Goal: Use online tool/utility: Utilize a website feature to perform a specific function

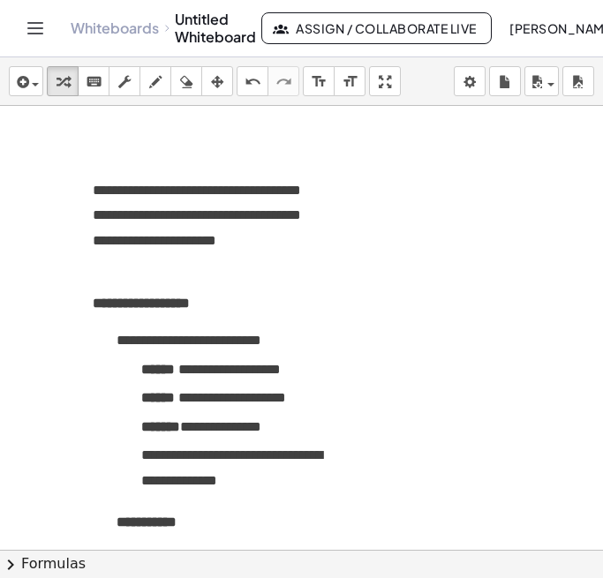
scroll to position [472, 0]
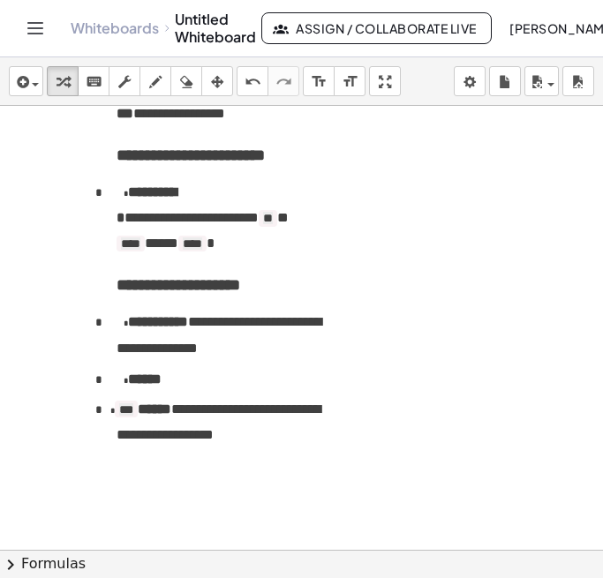
click at [295, 433] on p at bounding box center [219, 439] width 206 height 26
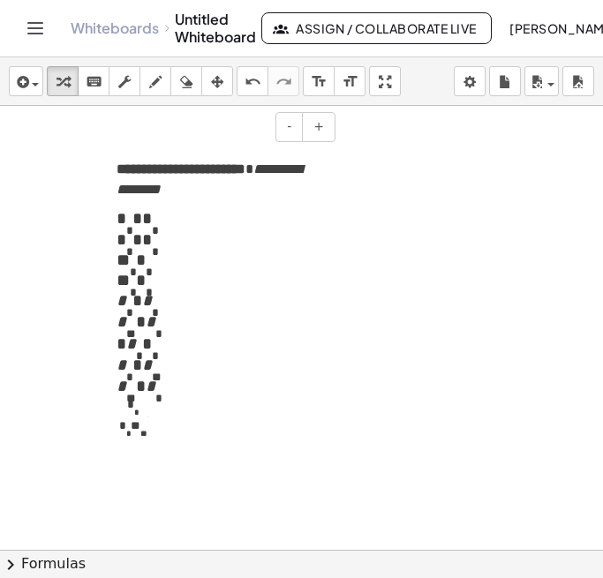
scroll to position [18, 0]
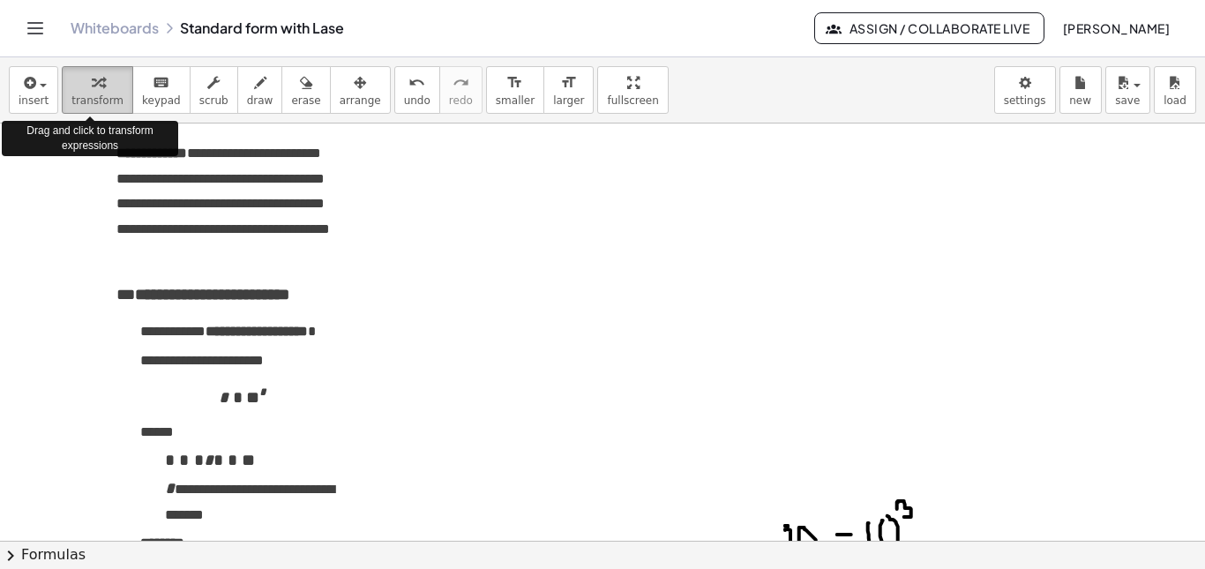
click at [102, 101] on span "transform" at bounding box center [97, 100] width 52 height 12
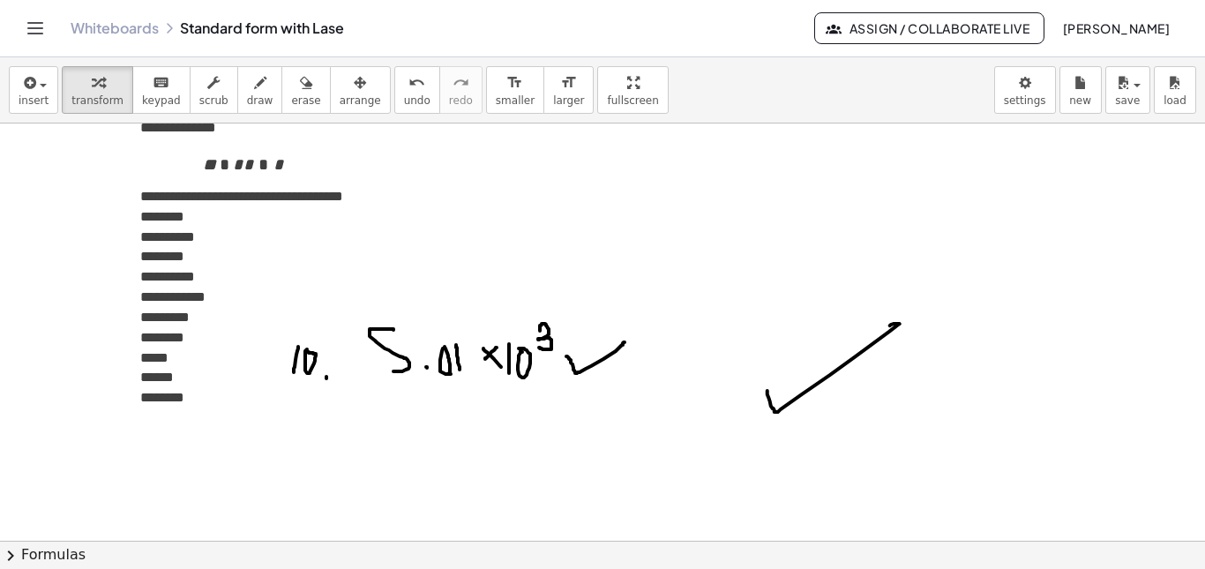
scroll to position [659, 0]
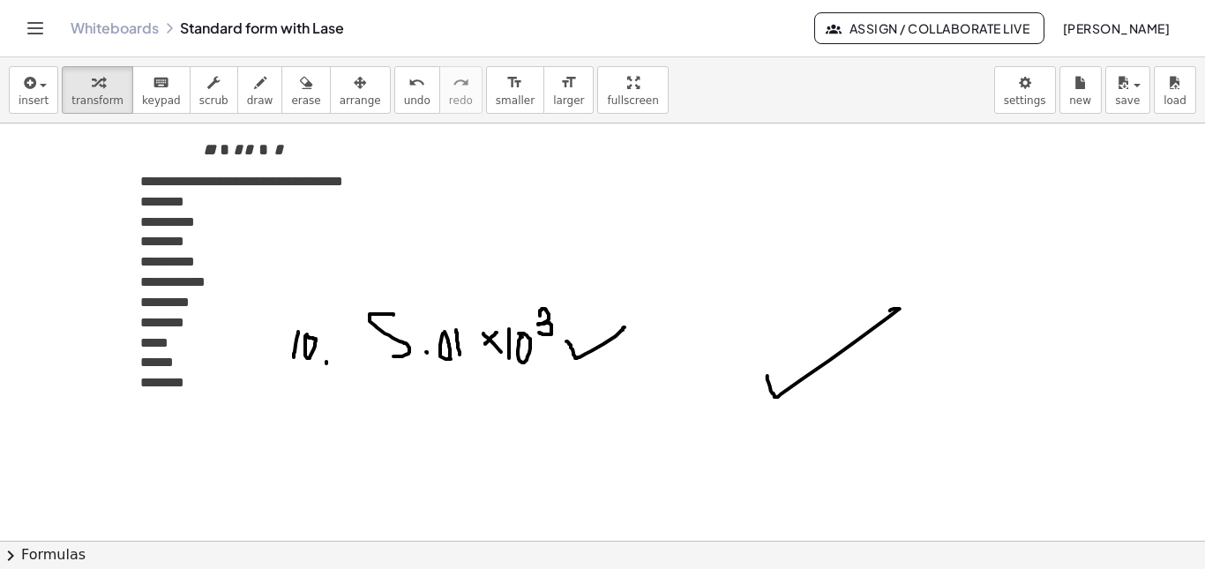
click at [325, 153] on span "* * * * * * *" at bounding box center [243, 149] width 206 height 20
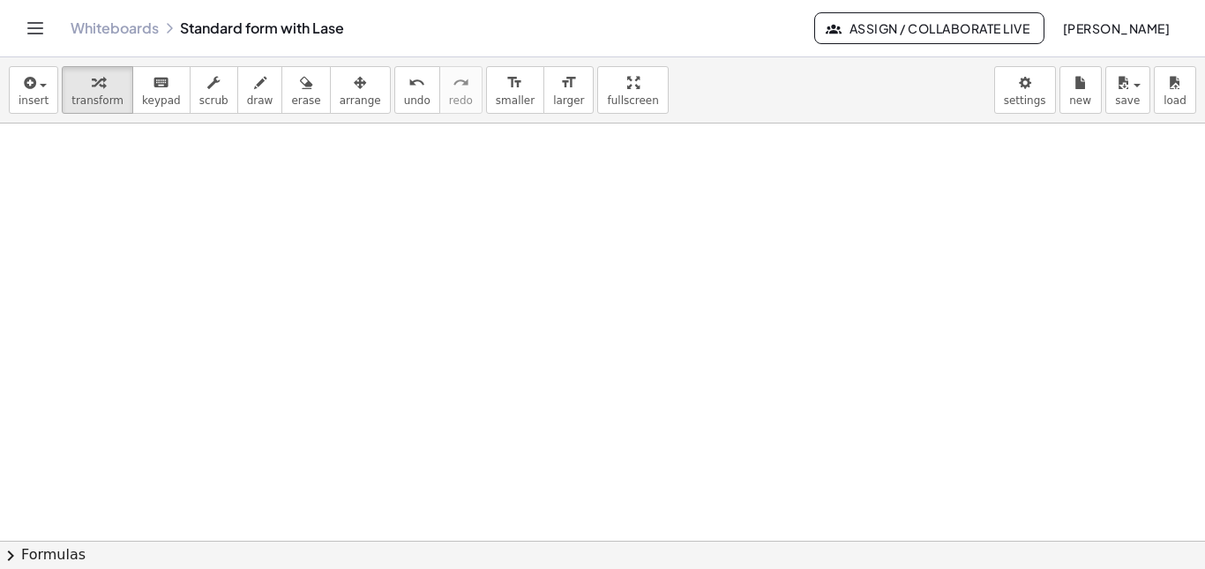
scroll to position [1252, 0]
click at [34, 95] on span "insert" at bounding box center [34, 100] width 30 height 12
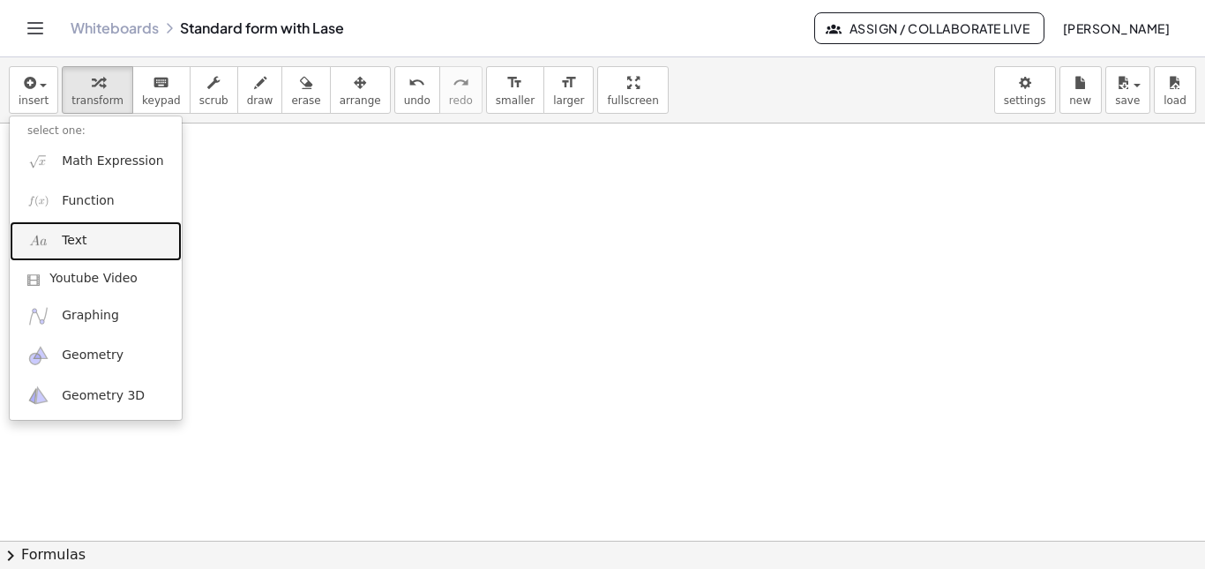
click at [127, 228] on link "Text" at bounding box center [96, 241] width 172 height 40
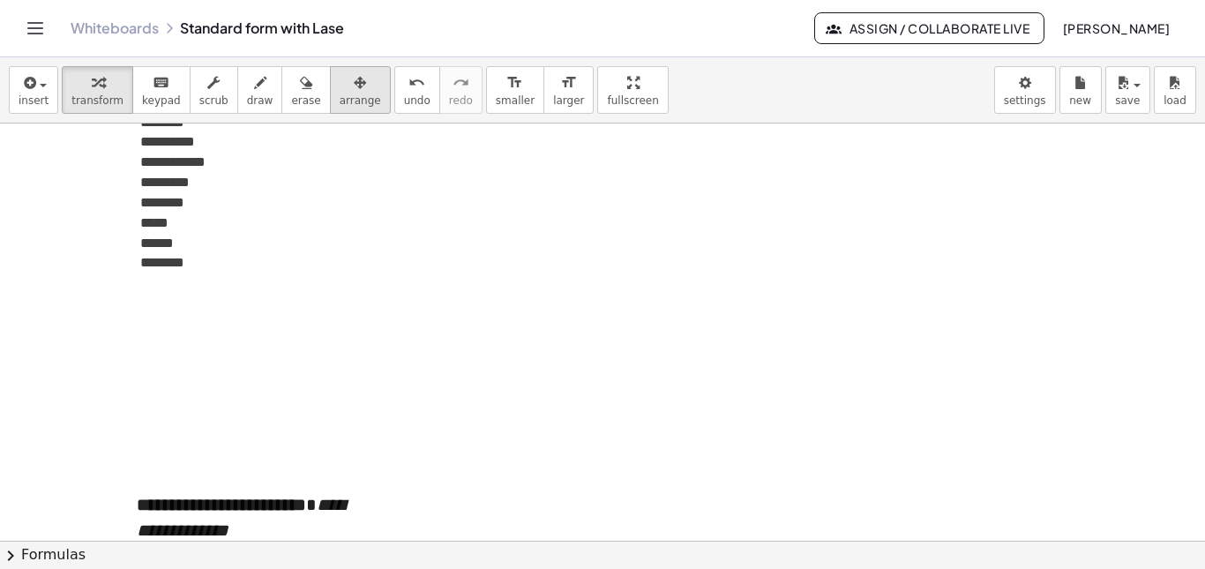
scroll to position [909, 0]
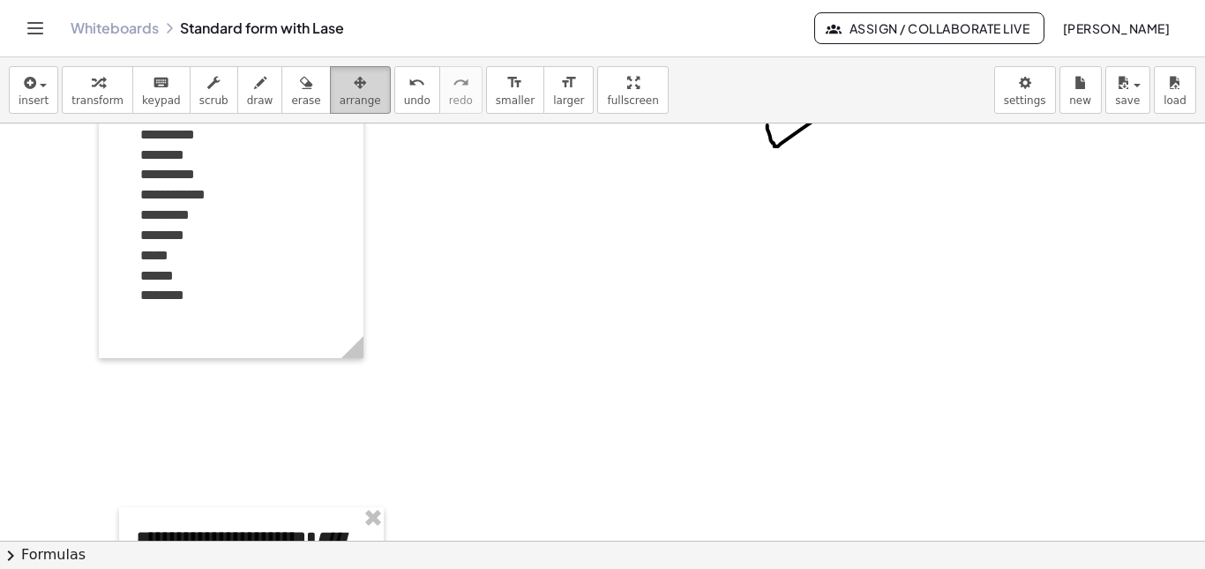
click at [354, 87] on icon "button" at bounding box center [360, 82] width 12 height 21
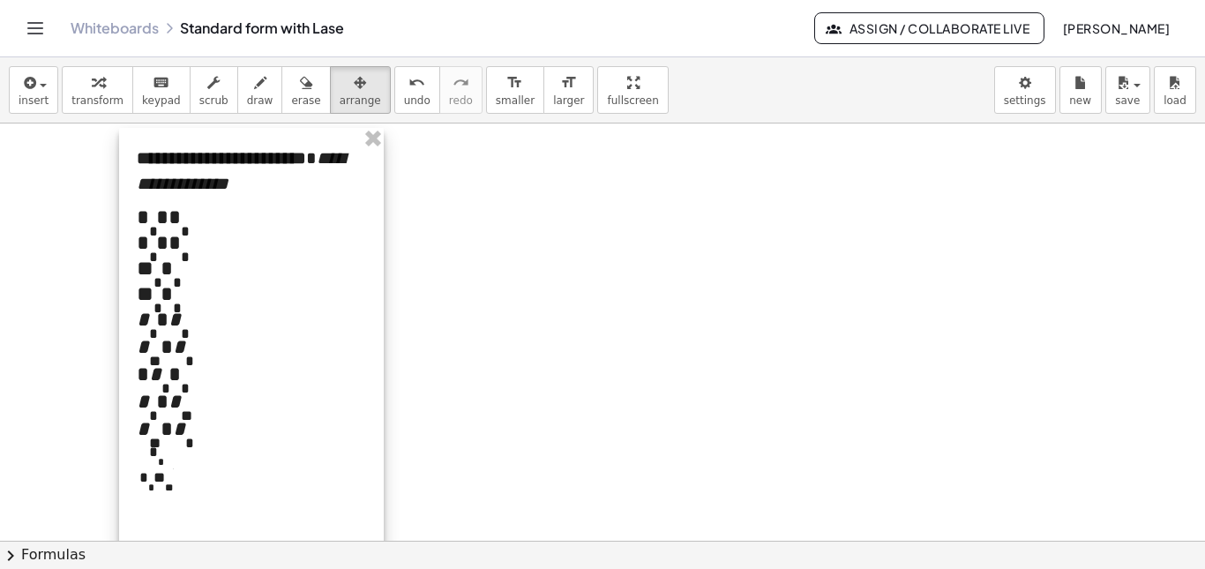
scroll to position [1243, 0]
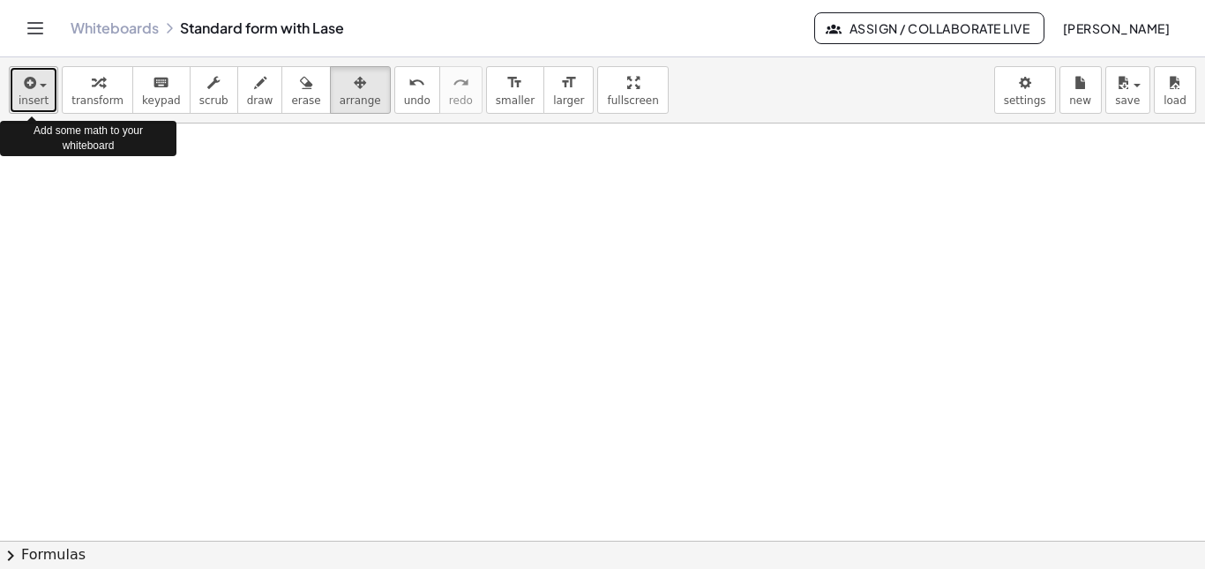
click at [31, 91] on icon "button" at bounding box center [28, 82] width 16 height 21
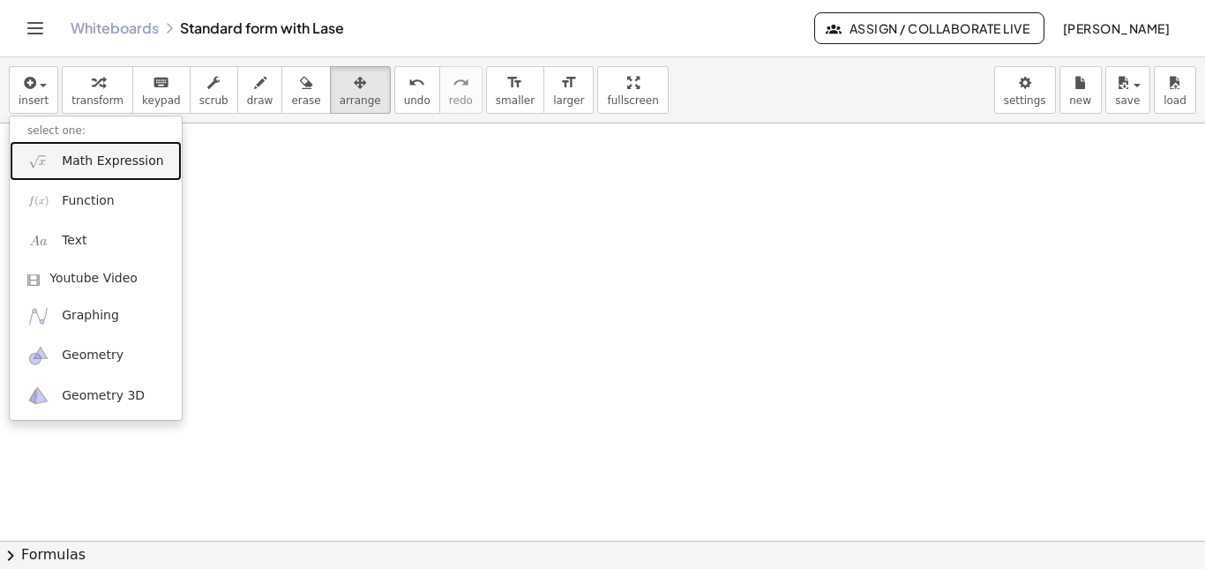
click at [107, 156] on span "Math Expression" at bounding box center [112, 162] width 101 height 18
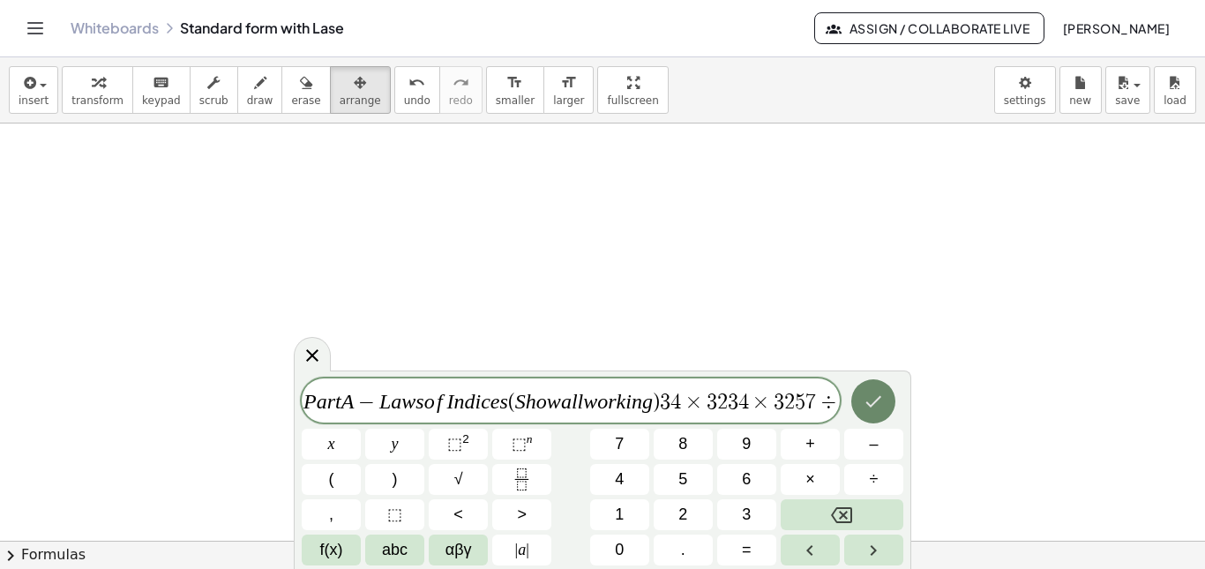
click at [602, 402] on icon "Done" at bounding box center [873, 401] width 21 height 21
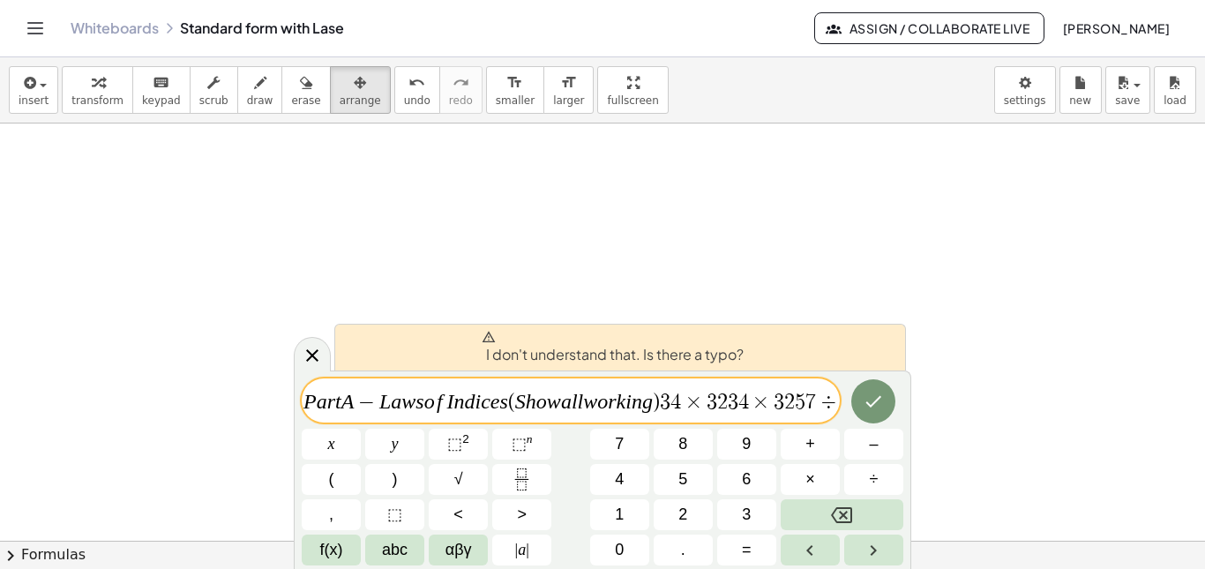
click at [602, 393] on var "o" at bounding box center [602, 401] width 11 height 23
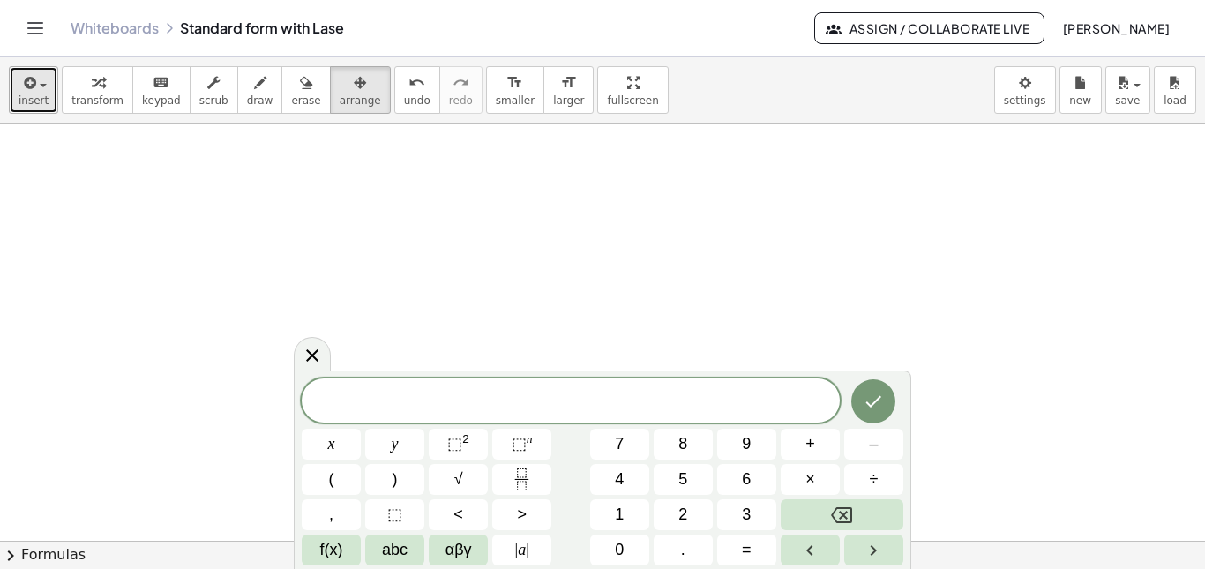
click at [46, 84] on button "insert" at bounding box center [33, 90] width 49 height 48
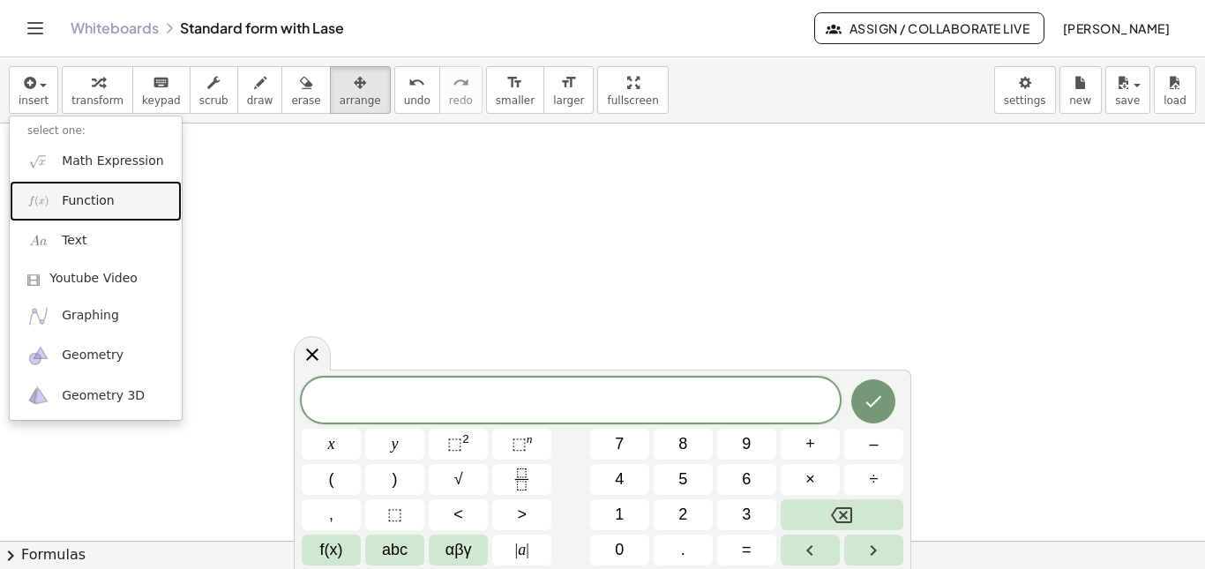
click at [115, 207] on link "Function" at bounding box center [96, 201] width 172 height 40
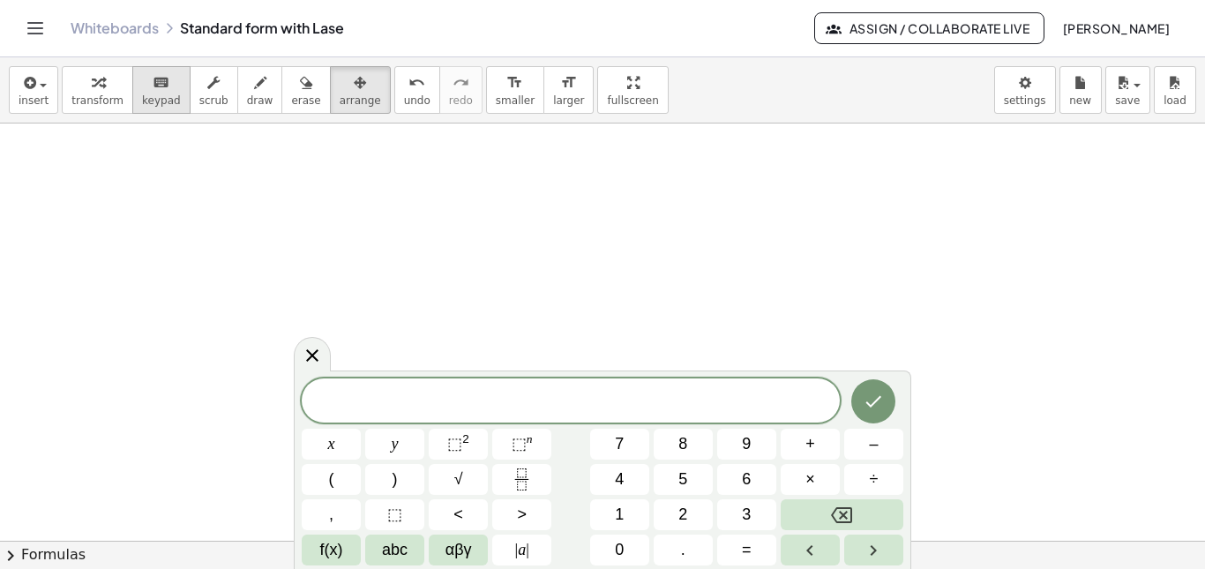
click at [156, 87] on icon "keyboard" at bounding box center [161, 82] width 17 height 21
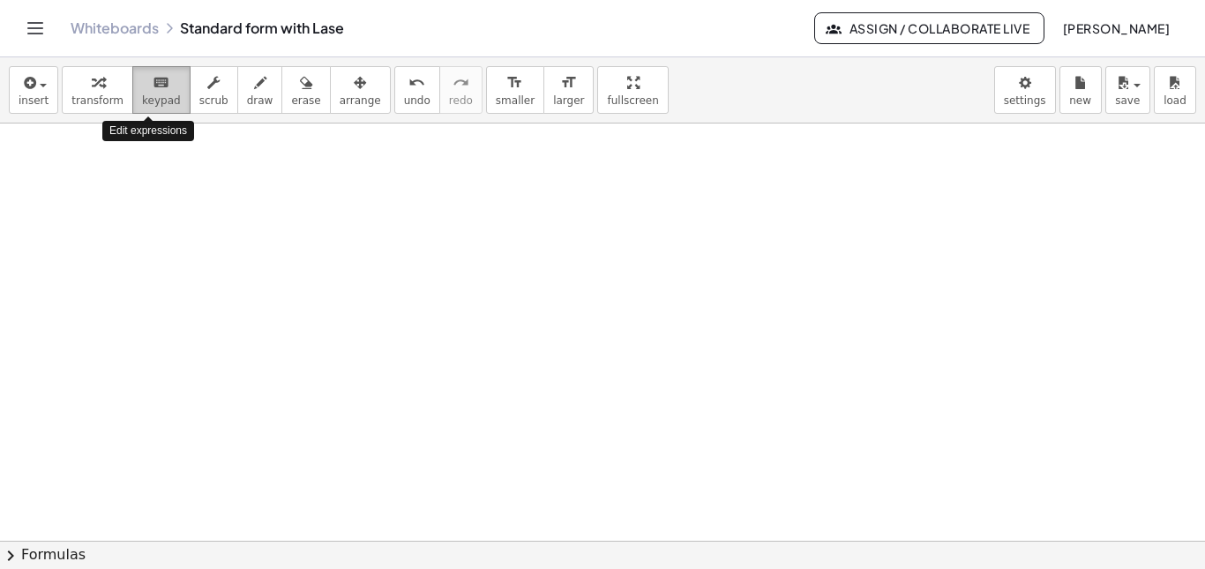
click at [156, 88] on icon "keyboard" at bounding box center [161, 82] width 17 height 21
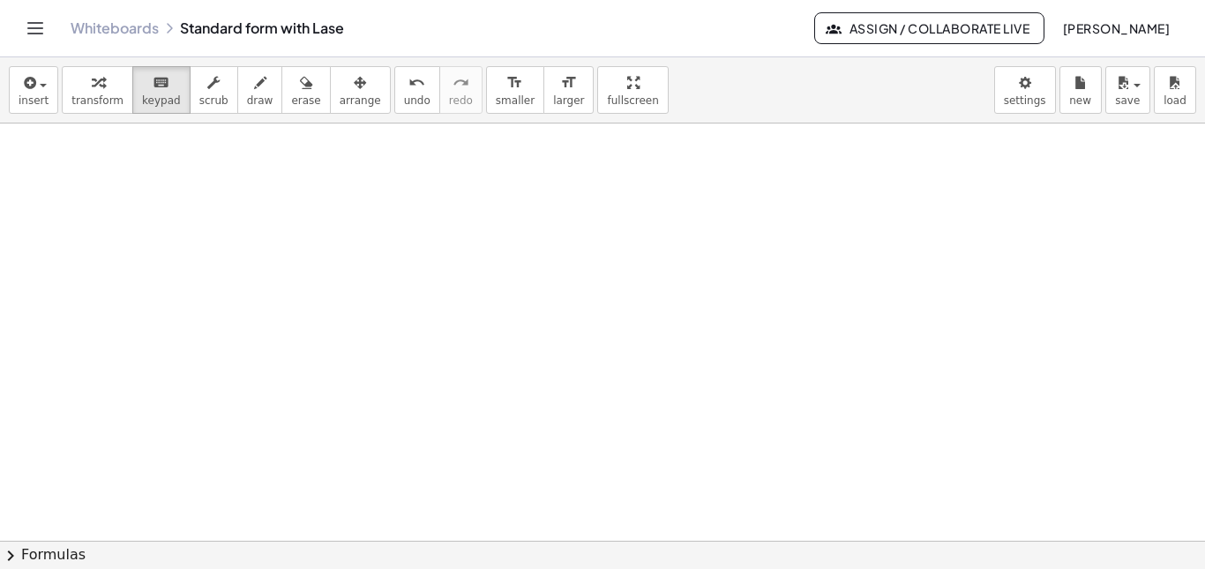
click at [150, 114] on div "insert select one: Math Expression Function Text Youtube Video Graphing Geometr…" at bounding box center [602, 90] width 1205 height 66
click at [147, 94] on span "keypad" at bounding box center [161, 100] width 39 height 12
click at [199, 95] on span "scrub" at bounding box center [213, 100] width 29 height 12
drag, startPoint x: 288, startPoint y: 182, endPoint x: 343, endPoint y: 243, distance: 81.8
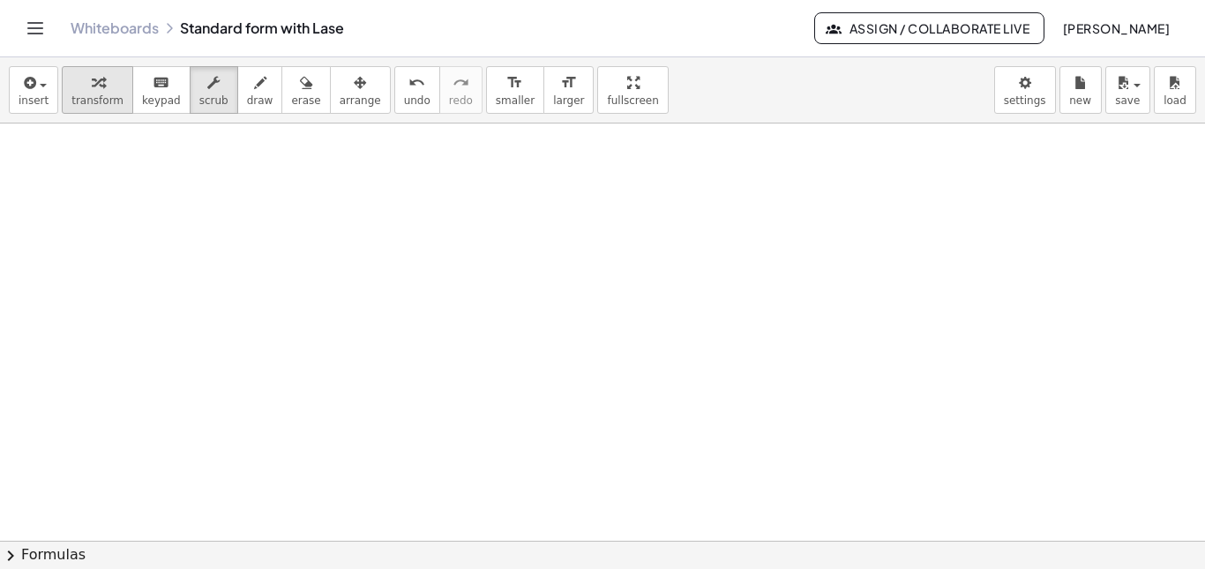
click at [109, 96] on span "transform" at bounding box center [97, 100] width 52 height 12
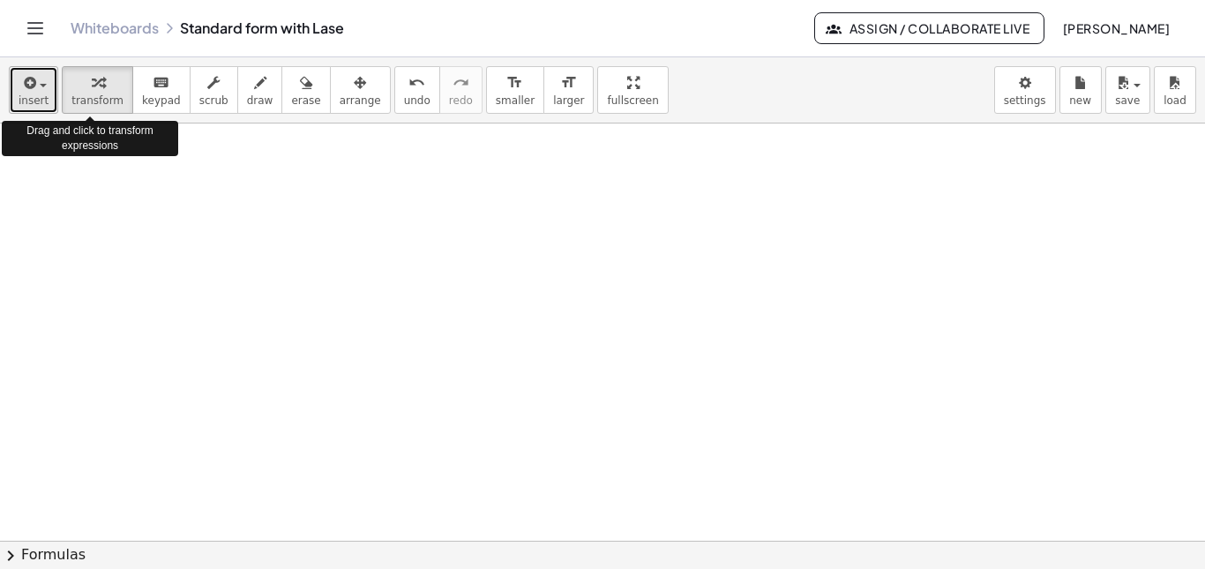
click at [25, 100] on span "insert" at bounding box center [34, 100] width 30 height 12
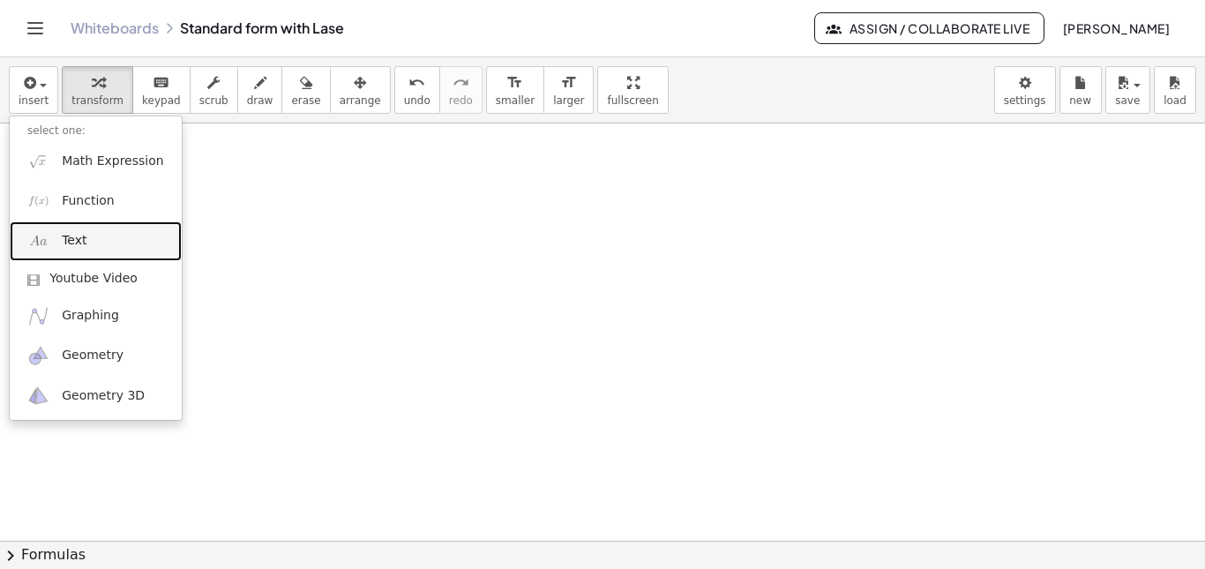
click at [104, 237] on link "Text" at bounding box center [96, 241] width 172 height 40
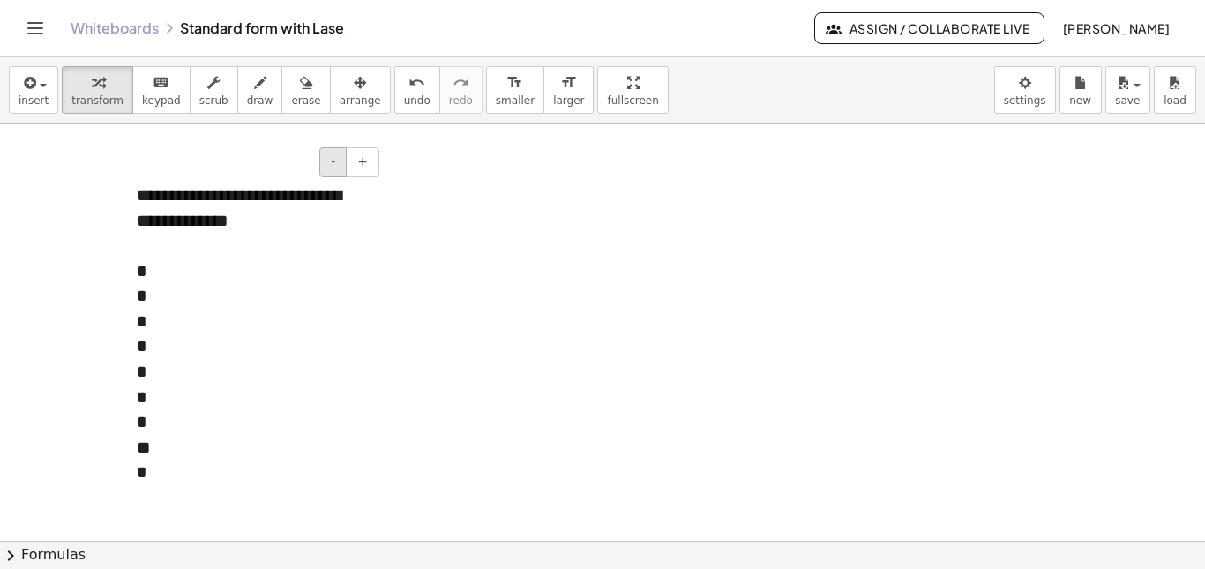
scroll to position [3983, 0]
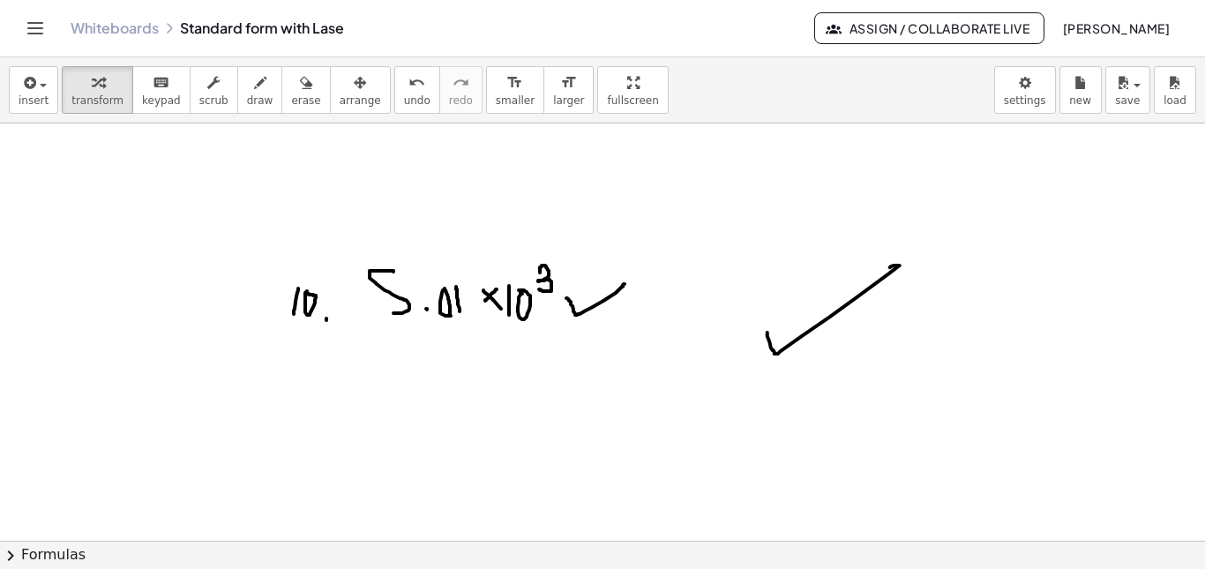
click at [280, 311] on div at bounding box center [602, 464] width 1205 height 2086
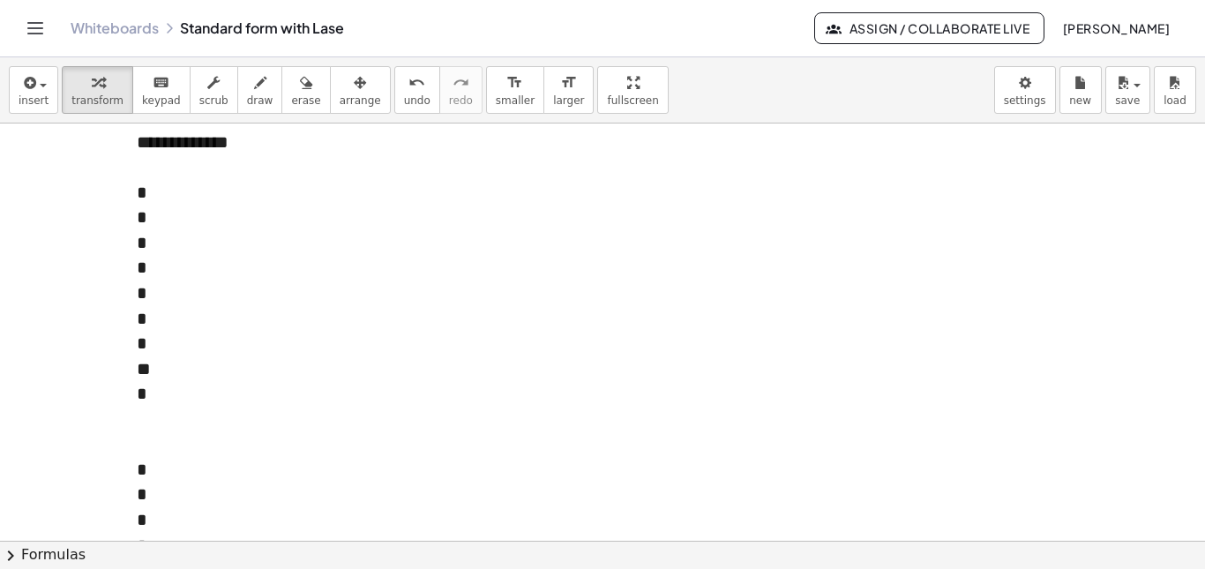
scroll to position [1304, 0]
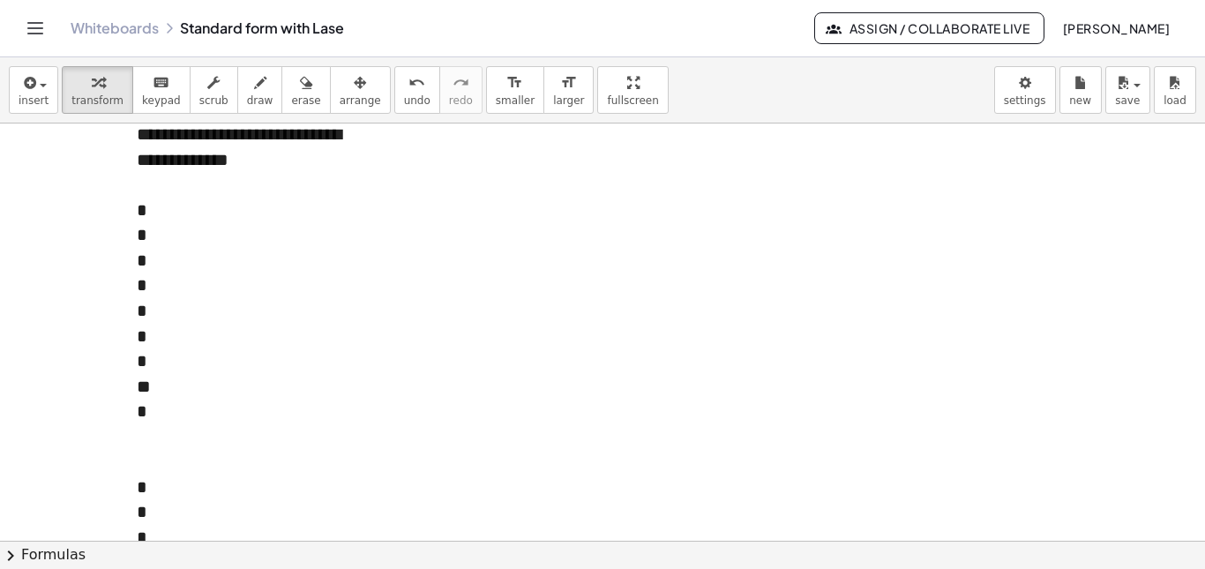
click at [296, 354] on div "*" at bounding box center [251, 361] width 229 height 26
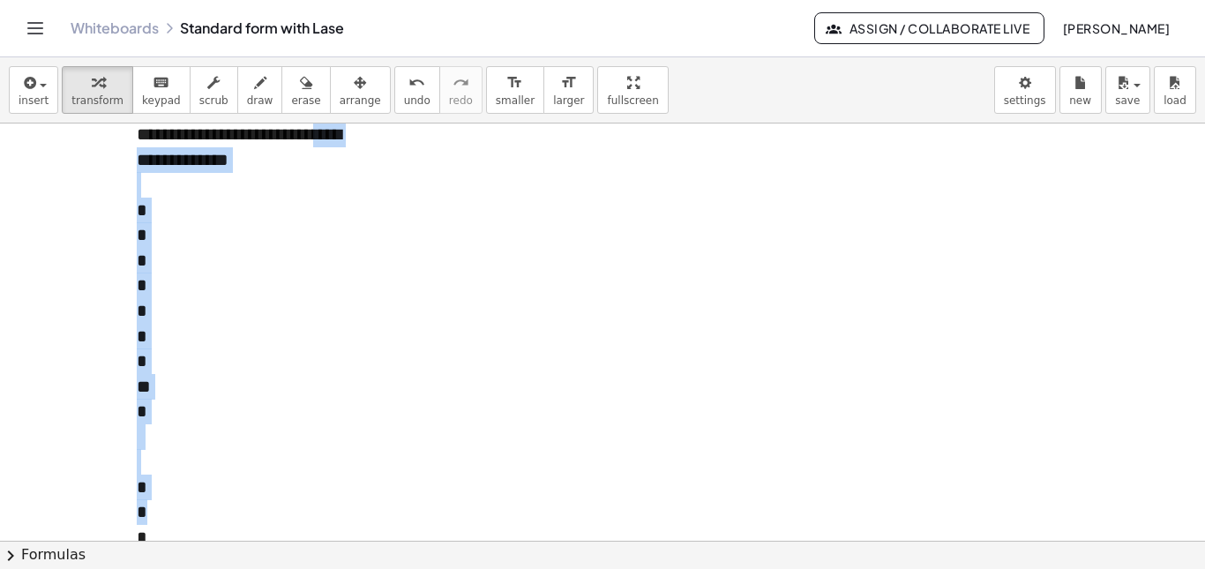
drag, startPoint x: 287, startPoint y: 501, endPoint x: 134, endPoint y: 159, distance: 374.8
click at [394, 93] on button "undo undo" at bounding box center [417, 90] width 46 height 48
